Goal: Navigation & Orientation: Find specific page/section

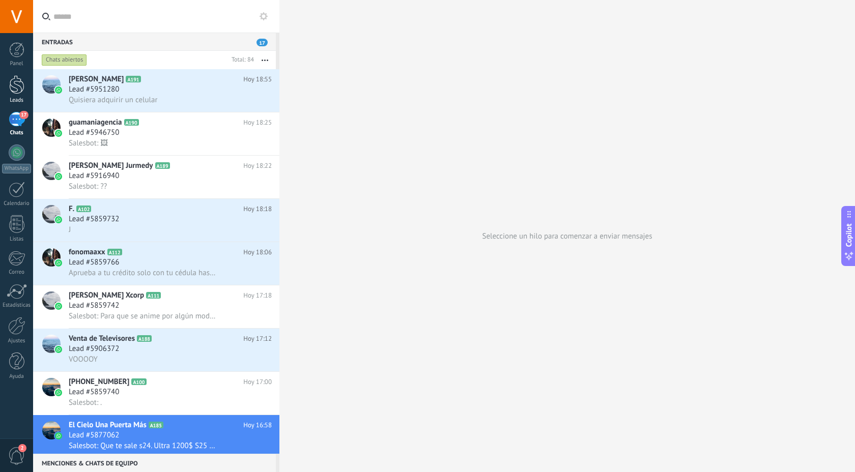
click at [17, 89] on div at bounding box center [16, 84] width 15 height 19
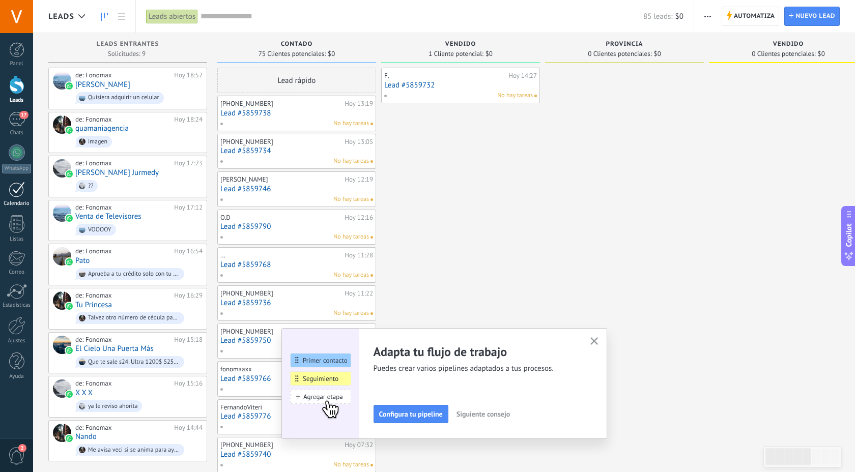
click at [19, 187] on div at bounding box center [17, 190] width 16 height 16
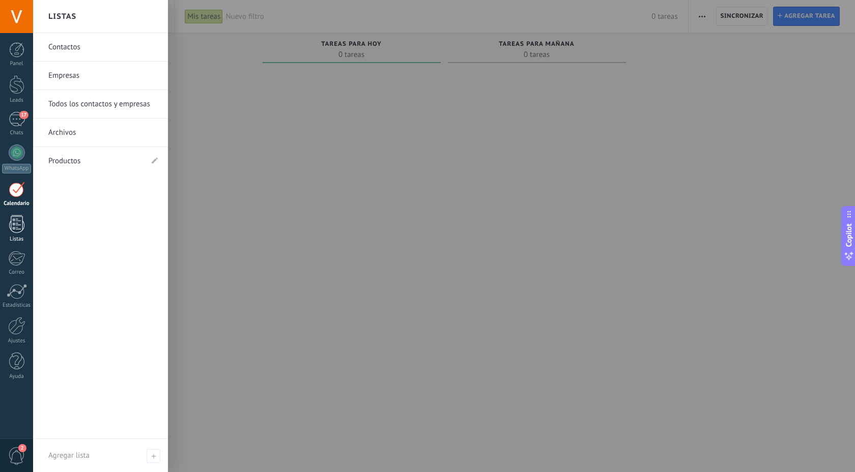
click at [19, 229] on div at bounding box center [16, 224] width 15 height 18
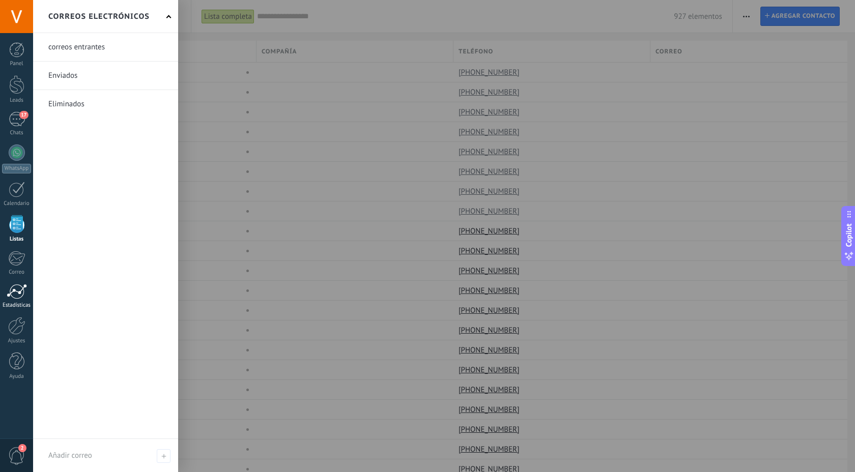
click at [15, 291] on div at bounding box center [17, 291] width 20 height 15
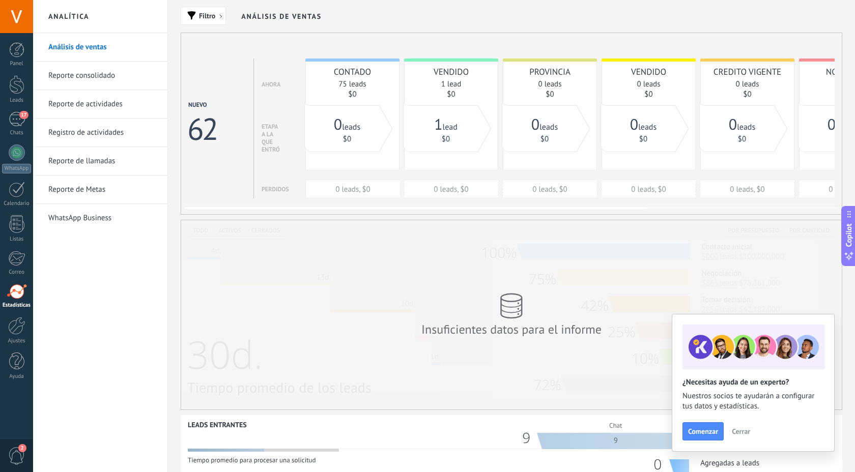
scroll to position [202, 0]
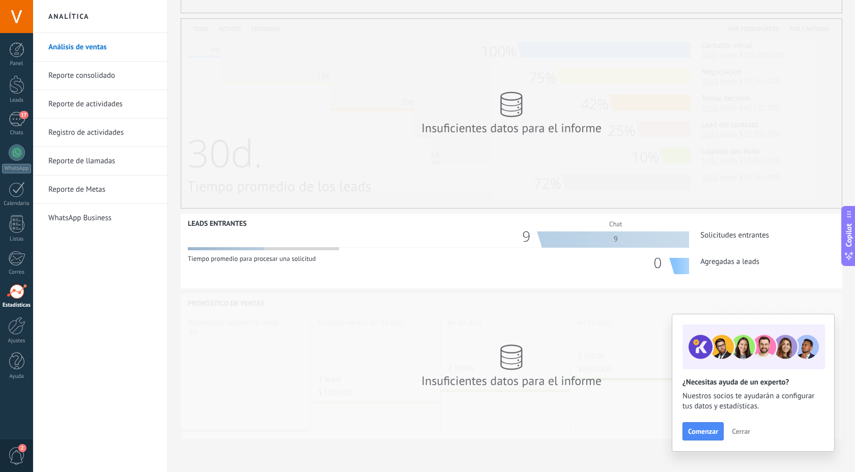
click at [242, 241] on div at bounding box center [286, 235] width 196 height 19
click at [122, 215] on link "WhatsApp Business" at bounding box center [102, 218] width 109 height 28
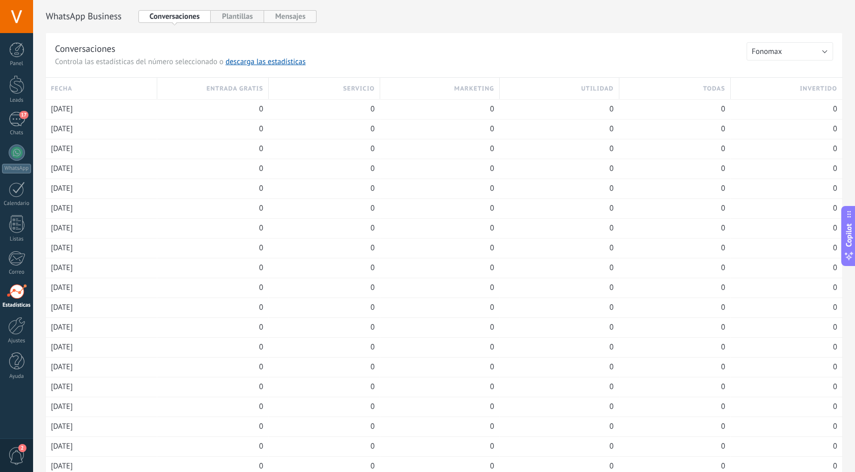
click at [281, 15] on button "Mensajes" at bounding box center [290, 16] width 53 height 13
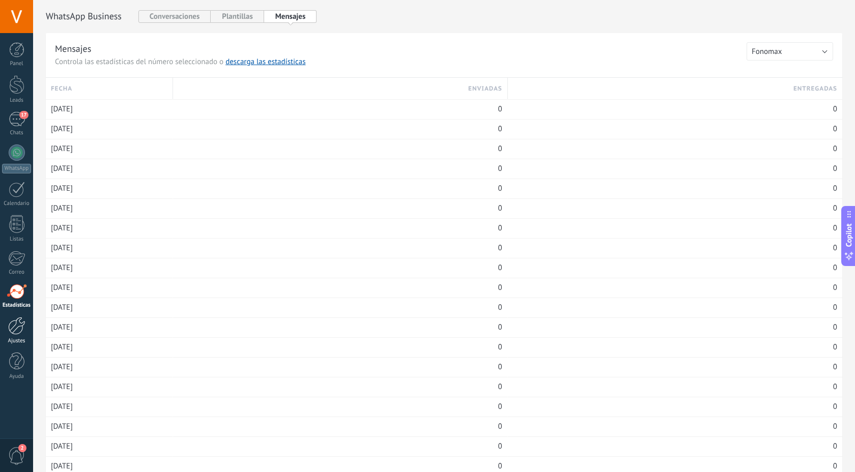
click at [18, 328] on div at bounding box center [16, 326] width 17 height 18
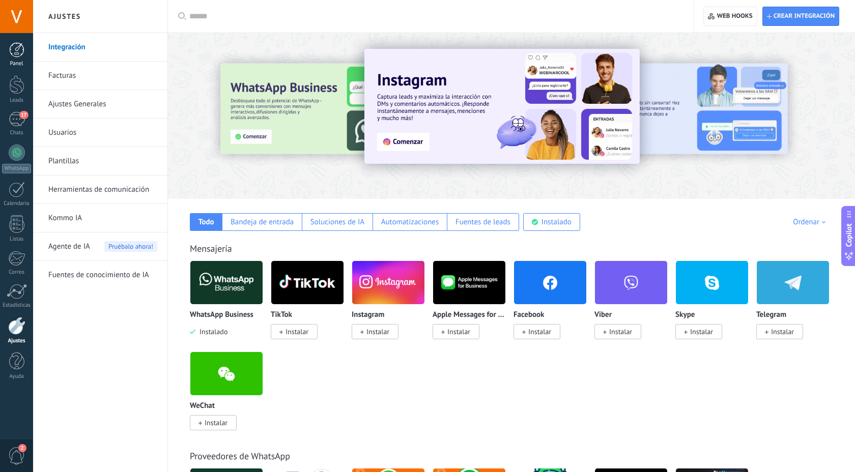
click at [26, 58] on link "Panel" at bounding box center [16, 54] width 33 height 25
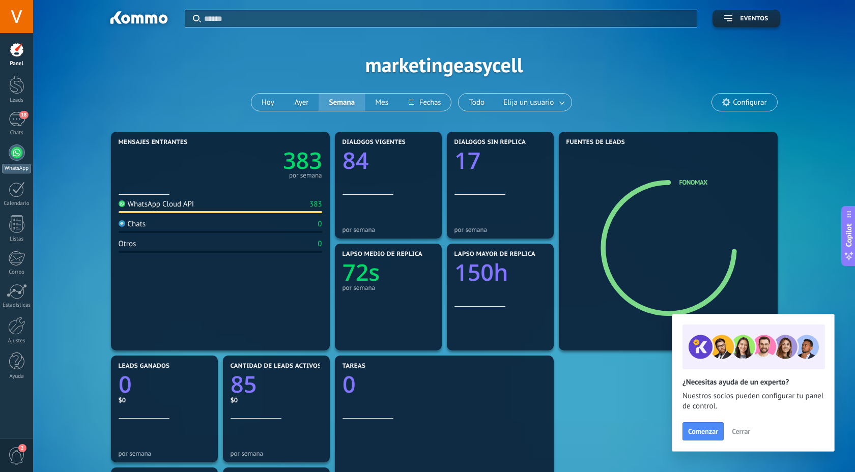
click at [11, 168] on div "WhatsApp" at bounding box center [16, 169] width 29 height 10
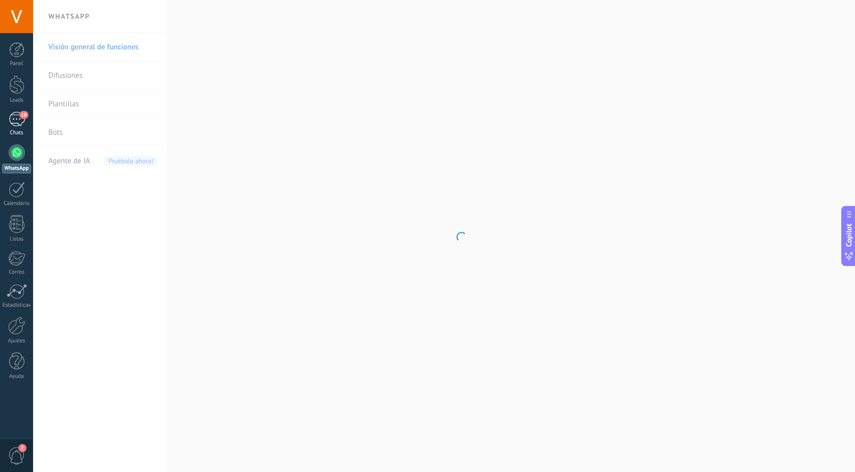
click at [14, 129] on link "18 Chats" at bounding box center [16, 124] width 33 height 24
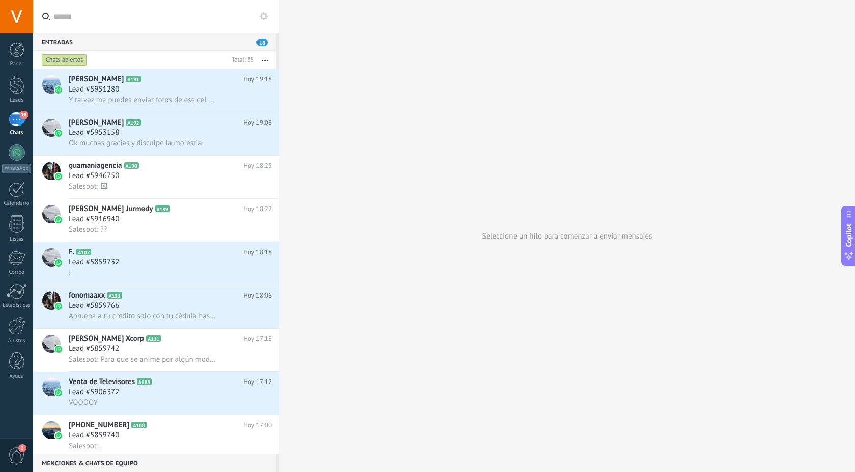
click at [23, 129] on link "18 Chats" at bounding box center [16, 124] width 33 height 24
click at [14, 189] on div at bounding box center [17, 190] width 16 height 16
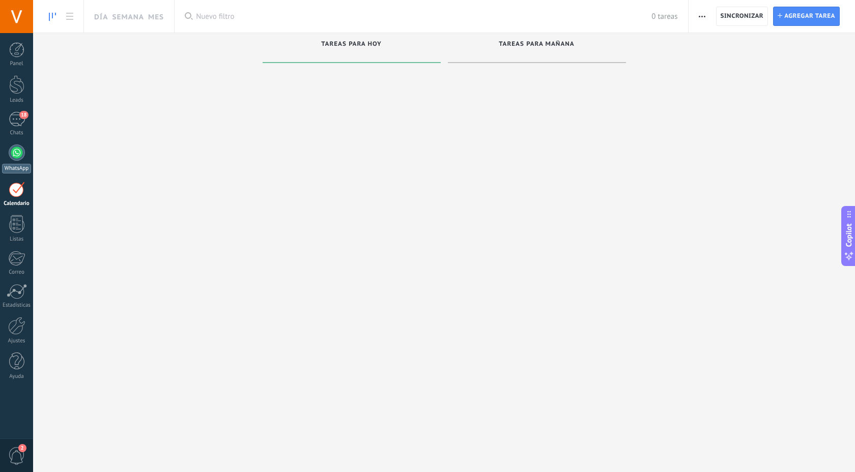
click at [20, 153] on div at bounding box center [17, 152] width 16 height 16
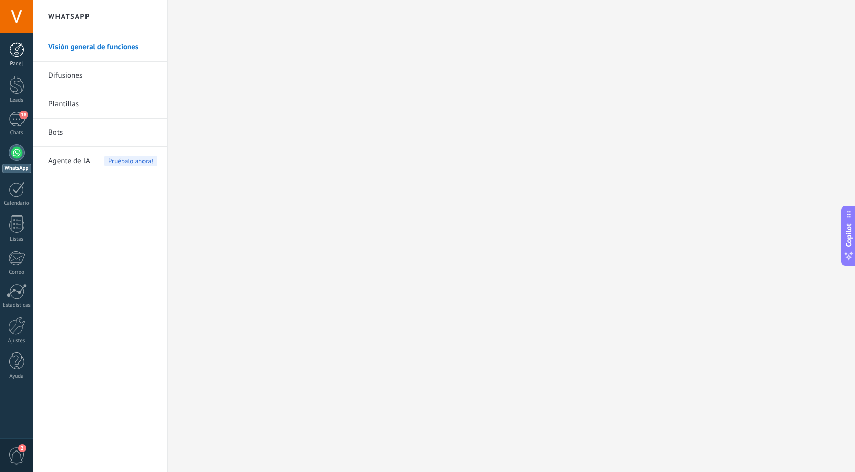
click at [15, 62] on div "Panel" at bounding box center [17, 64] width 30 height 7
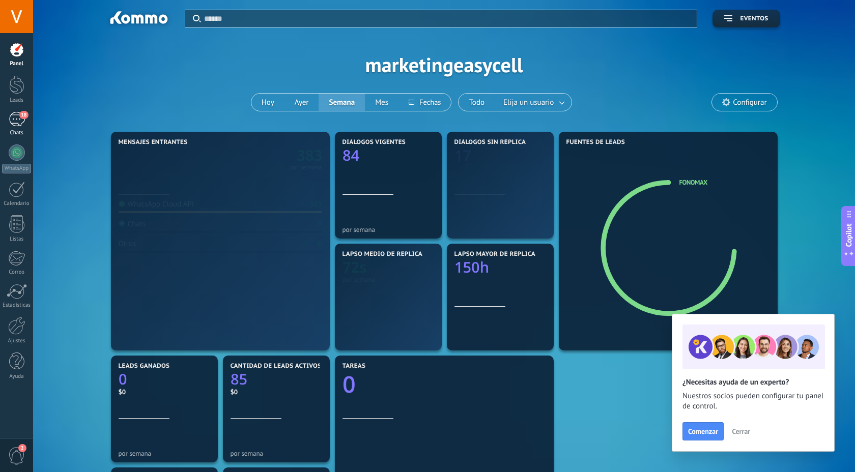
click at [14, 118] on div "18" at bounding box center [17, 119] width 16 height 15
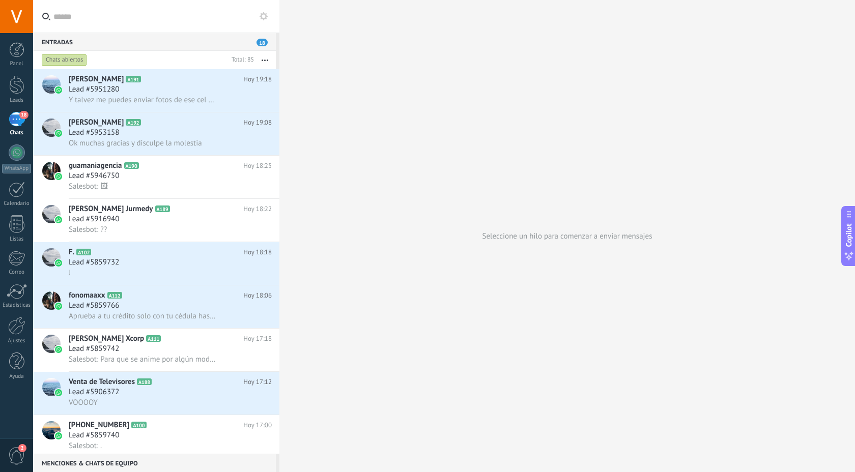
click at [851, 245] on span "Copilot" at bounding box center [849, 235] width 10 height 23
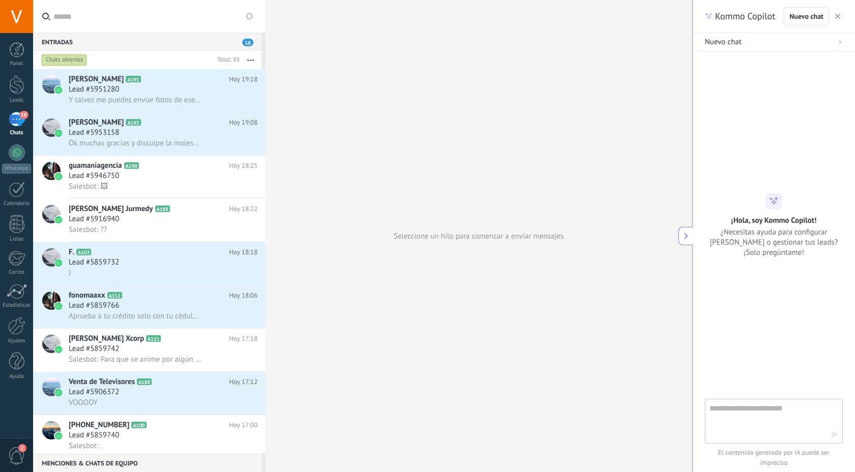
type textarea "**********"
click at [842, 14] on button "button" at bounding box center [837, 16] width 10 height 12
